Goal: Transaction & Acquisition: Purchase product/service

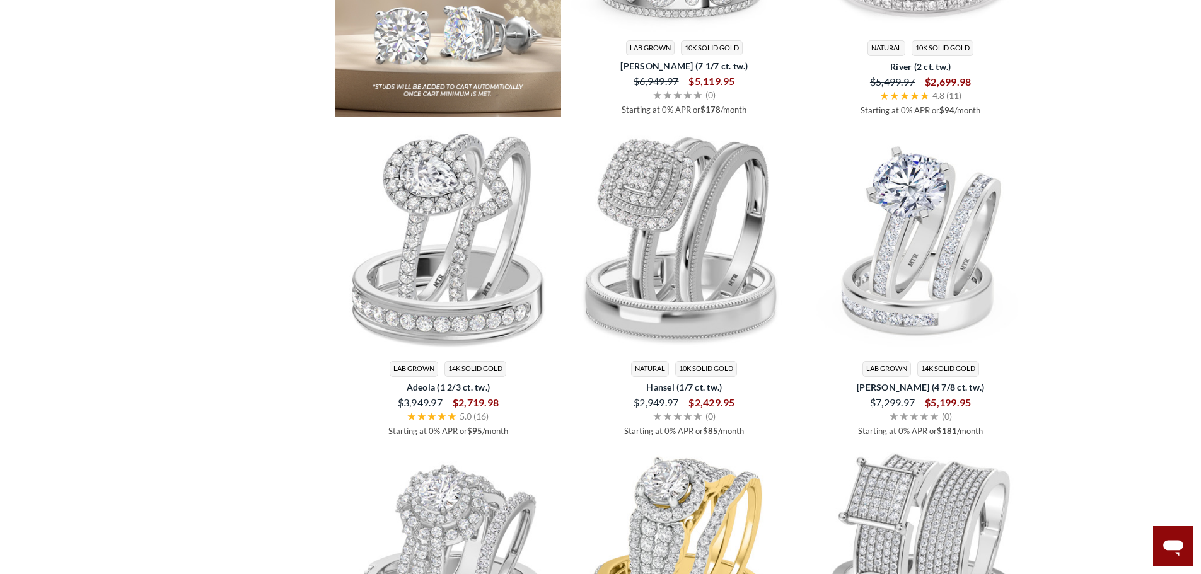
scroll to position [2269, 0]
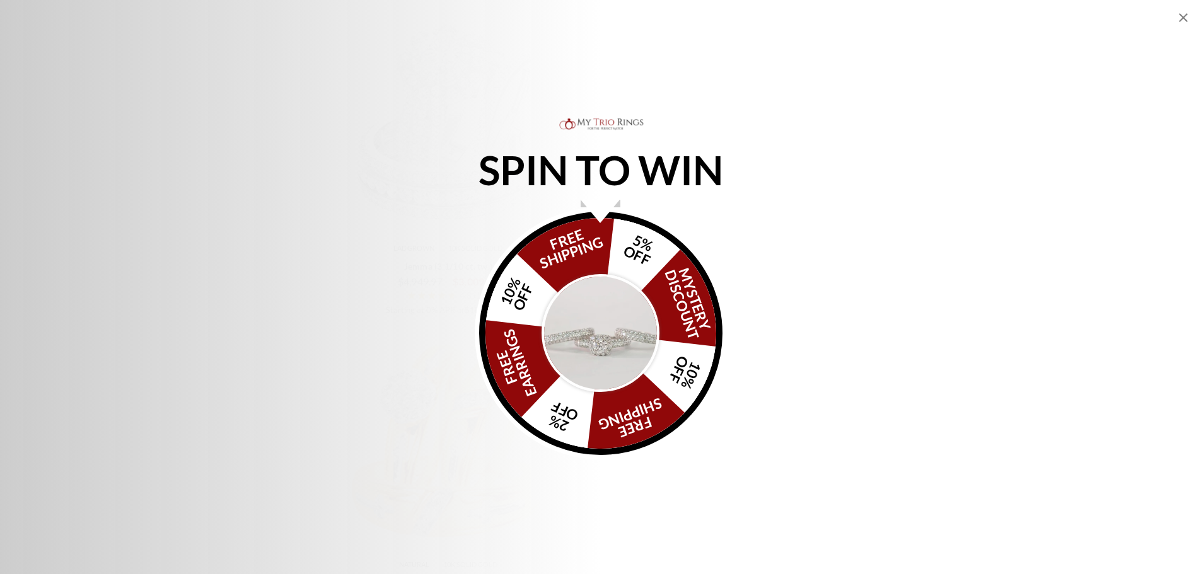
click at [626, 359] on img "Alia popup" at bounding box center [600, 333] width 118 height 118
click at [611, 331] on img "Alia popup" at bounding box center [600, 333] width 118 height 118
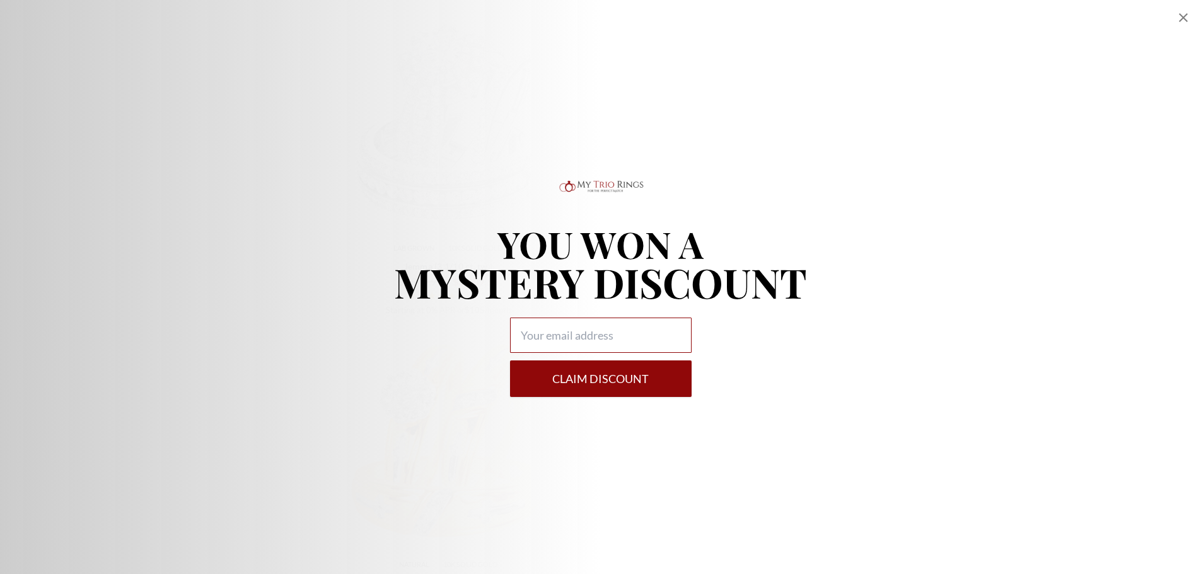
click at [611, 331] on input "Alia popup" at bounding box center [601, 335] width 182 height 35
type input "[EMAIL_ADDRESS][DOMAIN_NAME]"
click at [589, 371] on button "Claim DISCOUNT" at bounding box center [601, 379] width 182 height 37
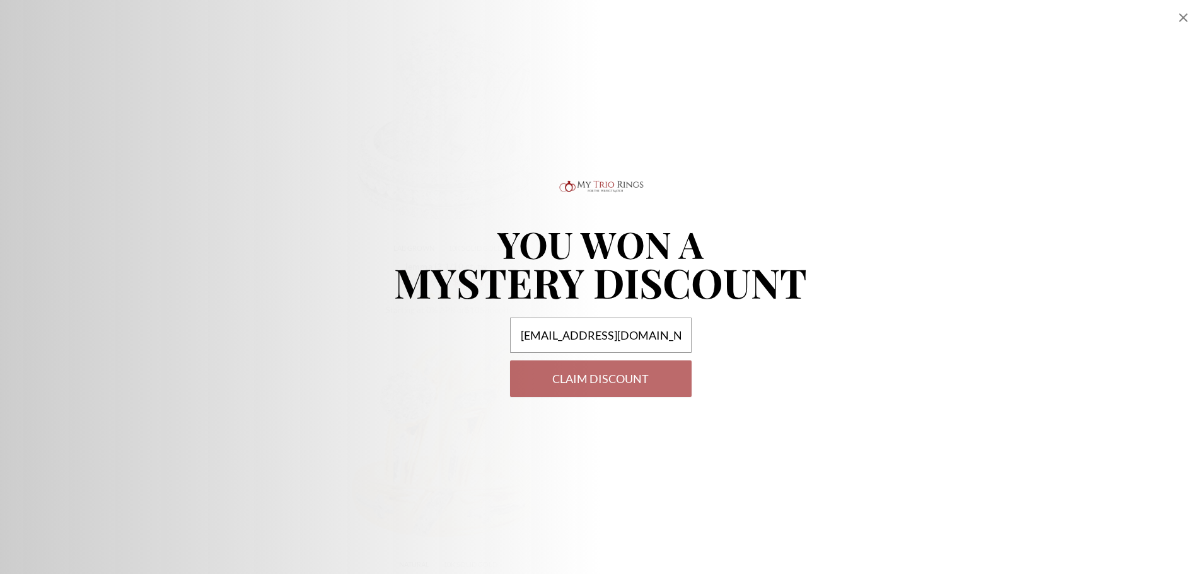
select select "US"
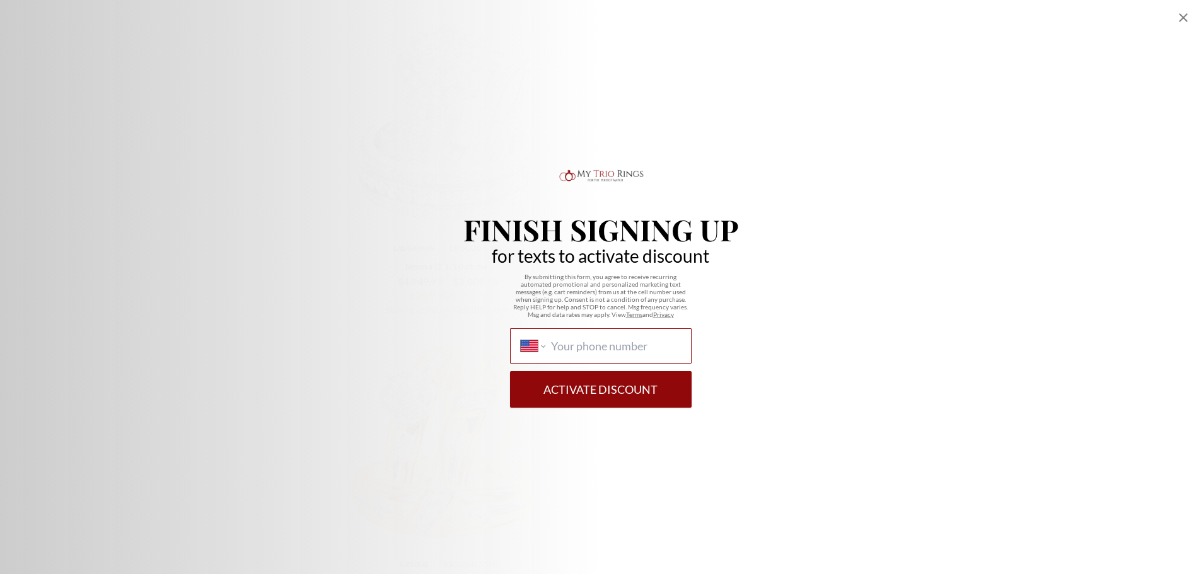
click at [594, 344] on input "International [GEOGRAPHIC_DATA] [GEOGRAPHIC_DATA] [GEOGRAPHIC_DATA] [GEOGRAPHIC…" at bounding box center [615, 346] width 129 height 14
type input "[PHONE_NUMBER]"
click at [600, 396] on button "Activate Discount" at bounding box center [601, 389] width 182 height 37
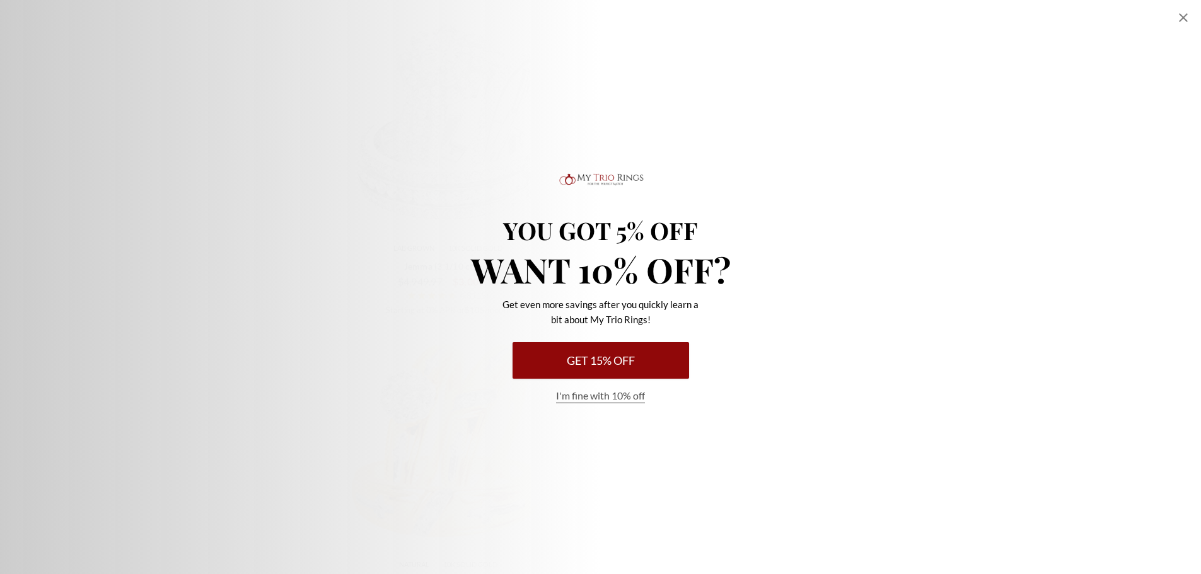
click at [633, 370] on button "Get 15% Off" at bounding box center [600, 360] width 176 height 37
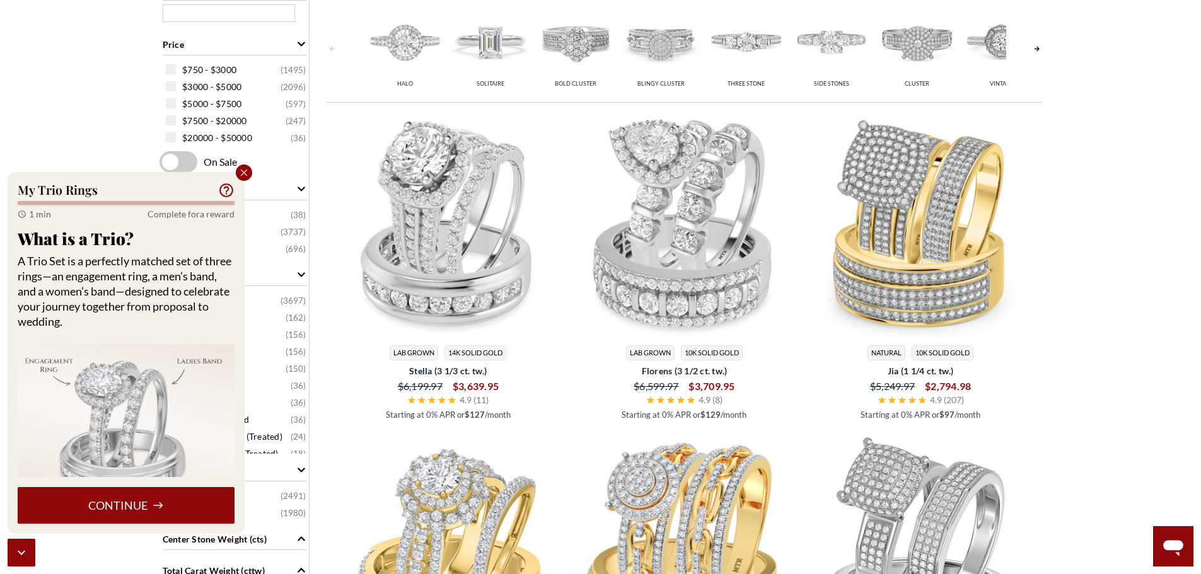
scroll to position [315, 0]
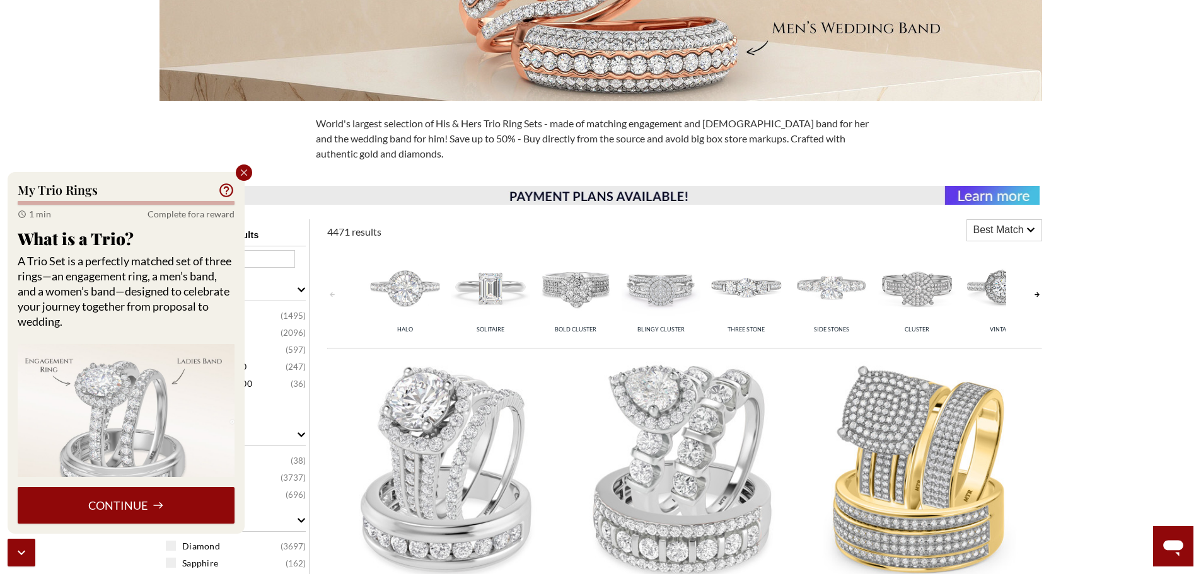
click at [247, 173] on icon "Close popup" at bounding box center [243, 172] width 11 height 11
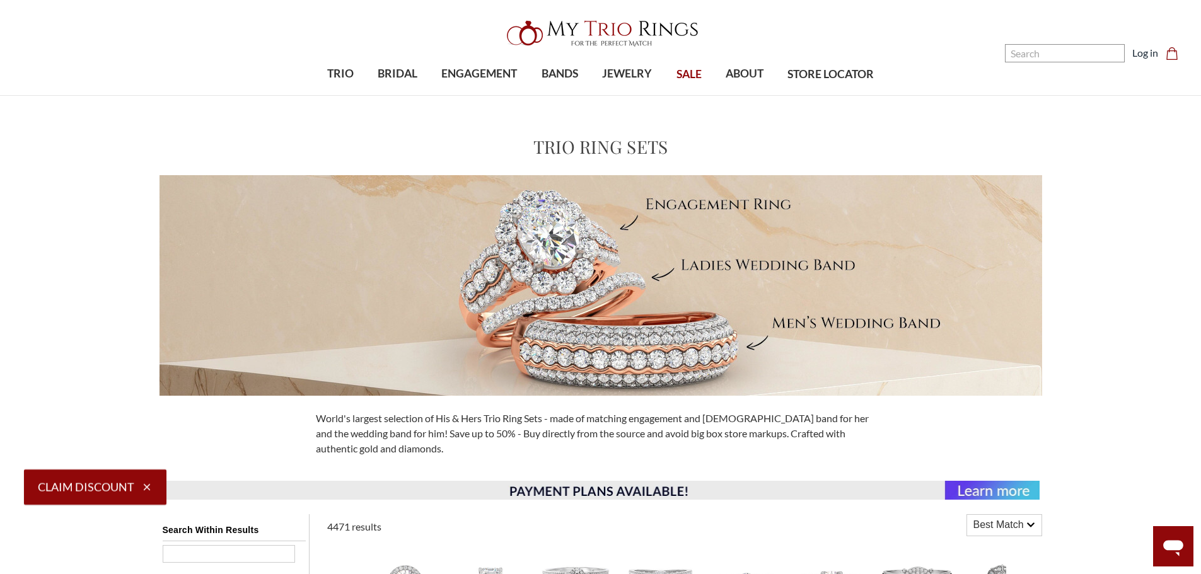
scroll to position [0, 0]
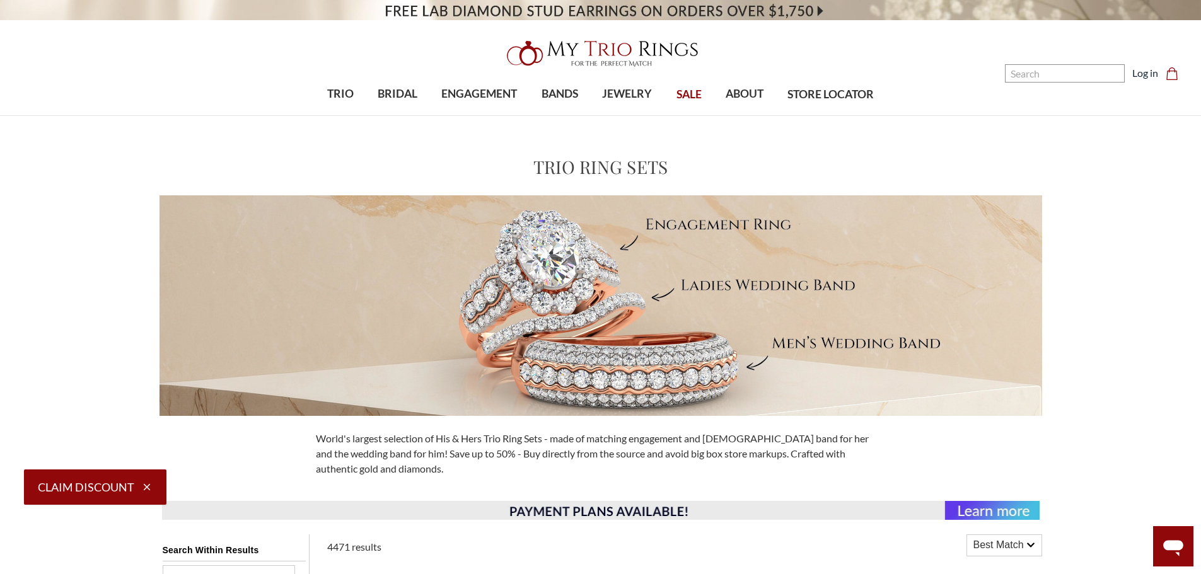
click at [676, 96] on span "SALE" at bounding box center [688, 94] width 25 height 16
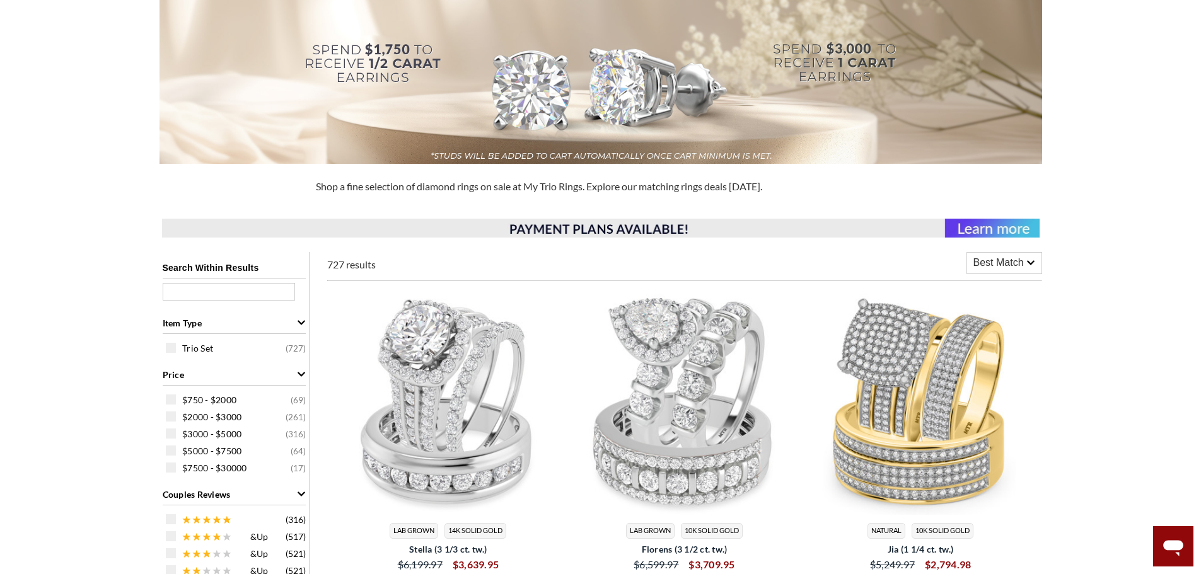
scroll to position [504, 0]
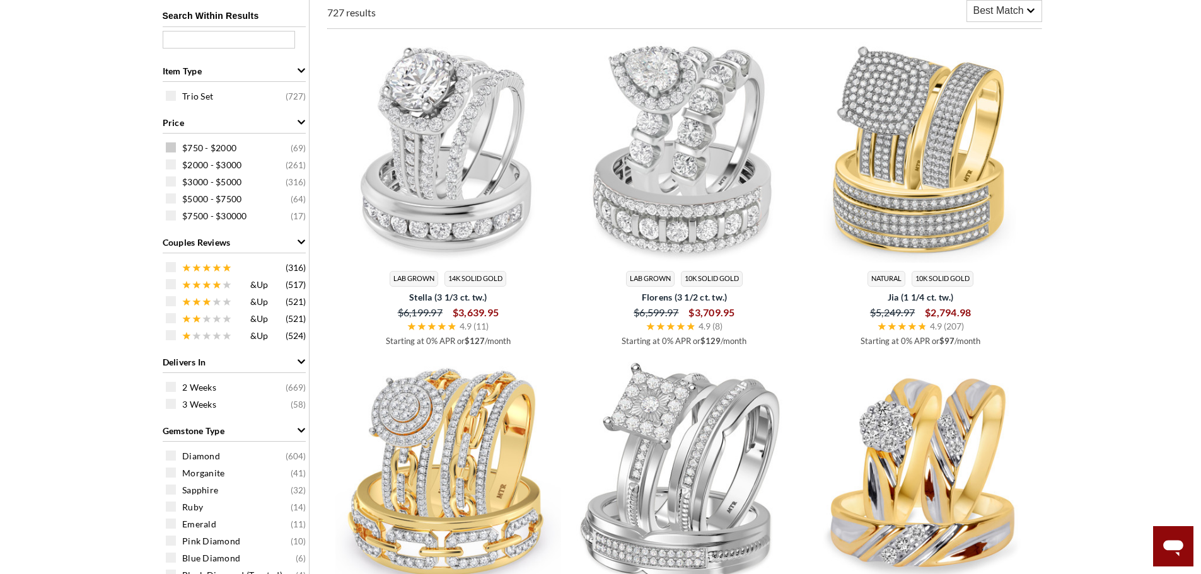
click at [187, 149] on span "$750 - $2000" at bounding box center [209, 148] width 54 height 13
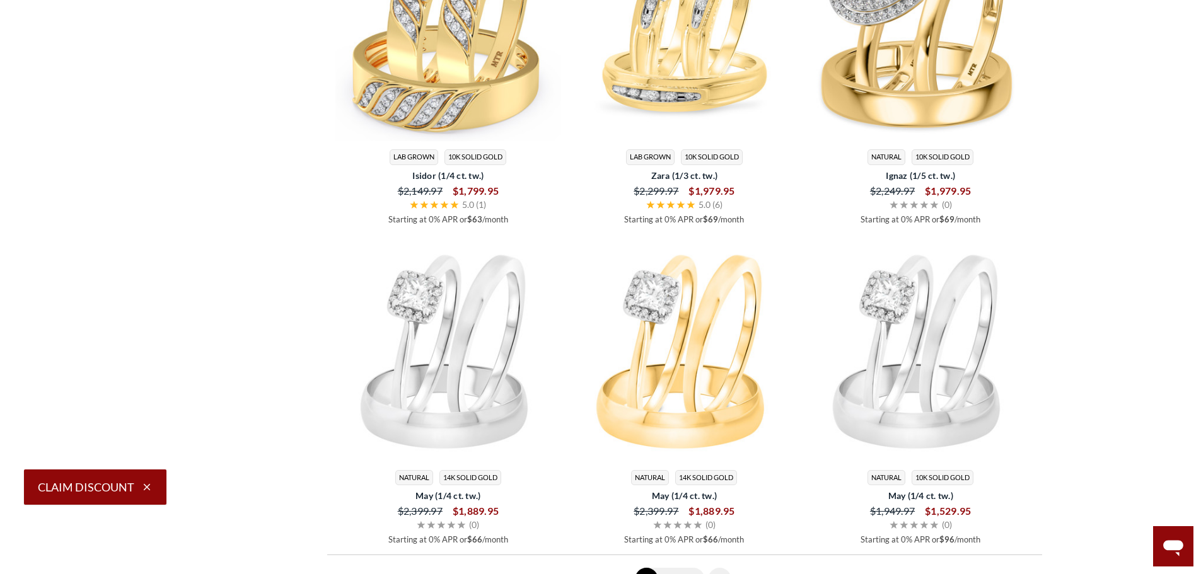
scroll to position [3389, 0]
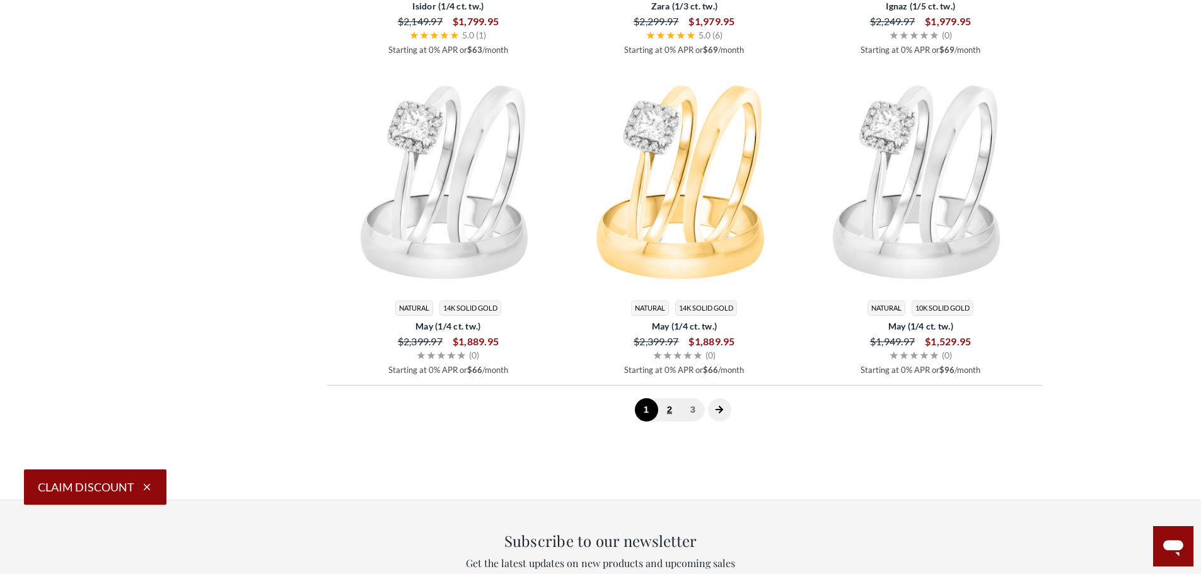
click at [673, 415] on link "2" at bounding box center [669, 409] width 23 height 23
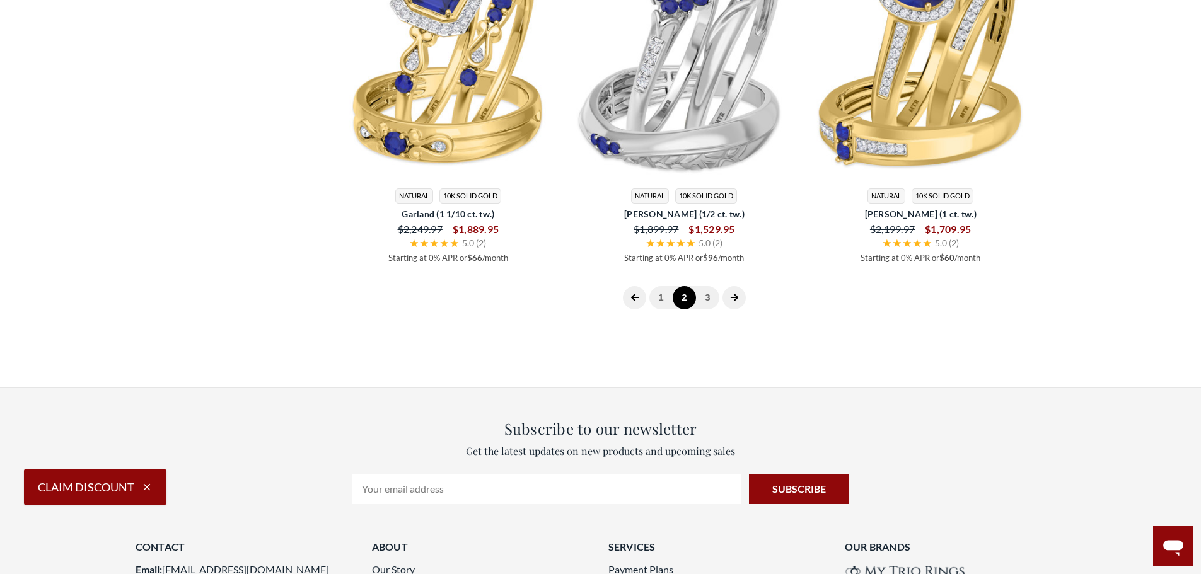
scroll to position [3515, 0]
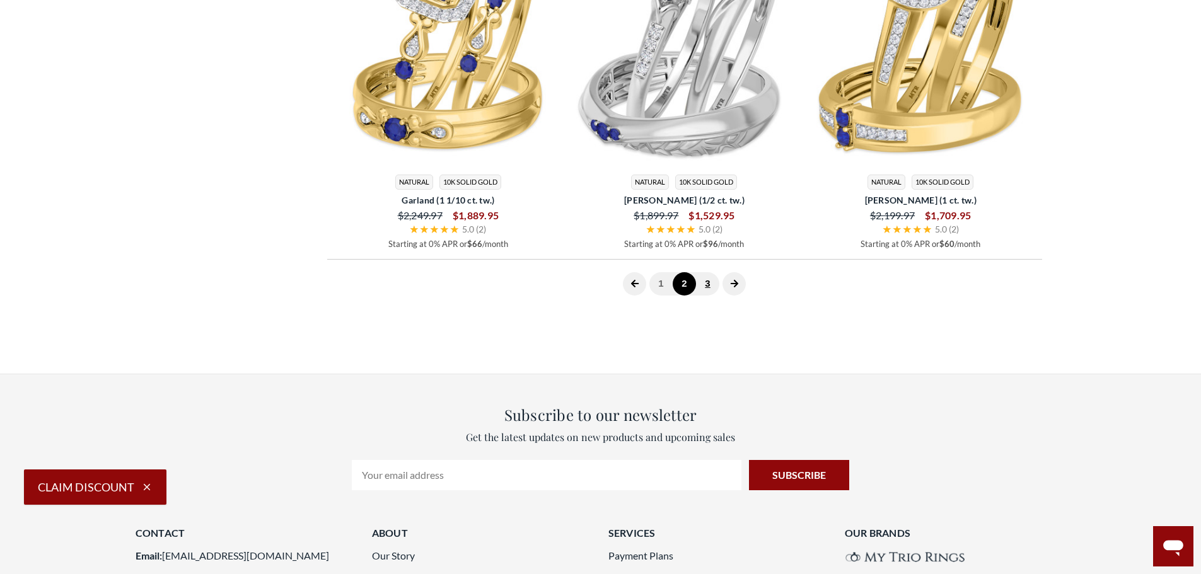
click at [710, 284] on link "3" at bounding box center [707, 283] width 23 height 23
